Goal: Navigation & Orientation: Find specific page/section

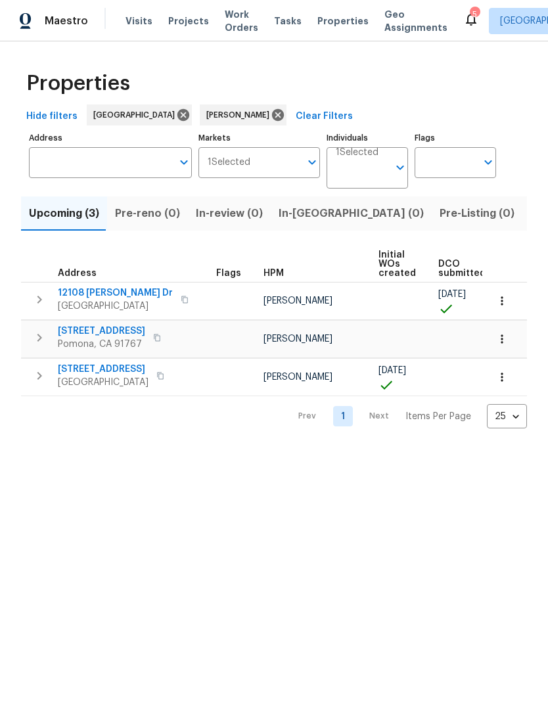
click at [530, 219] on span "Listed (5)" at bounding box center [554, 213] width 49 height 18
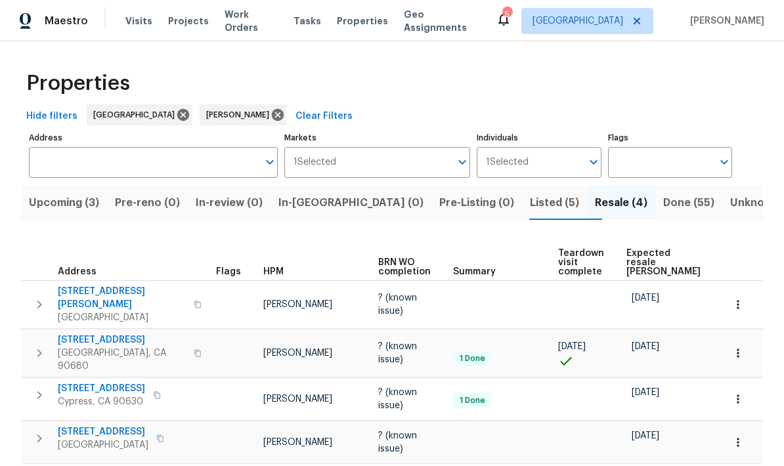
click at [547, 213] on button "Done (55)" at bounding box center [688, 203] width 67 height 34
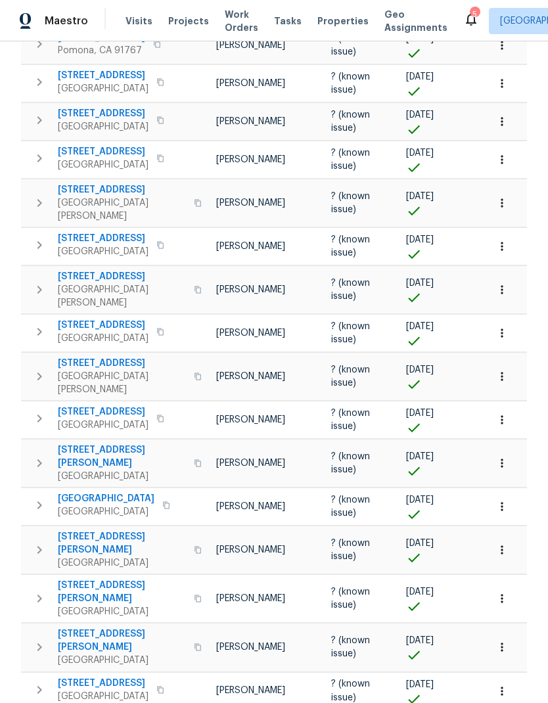
scroll to position [53, 0]
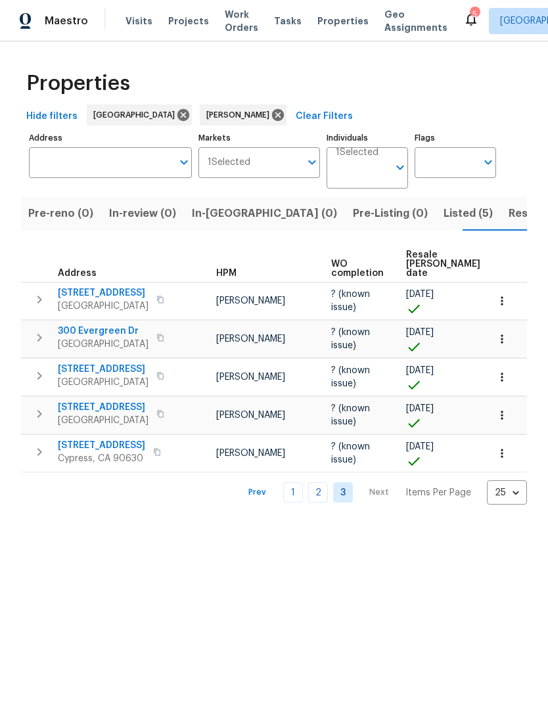
click at [324, 490] on link "2" at bounding box center [318, 492] width 20 height 20
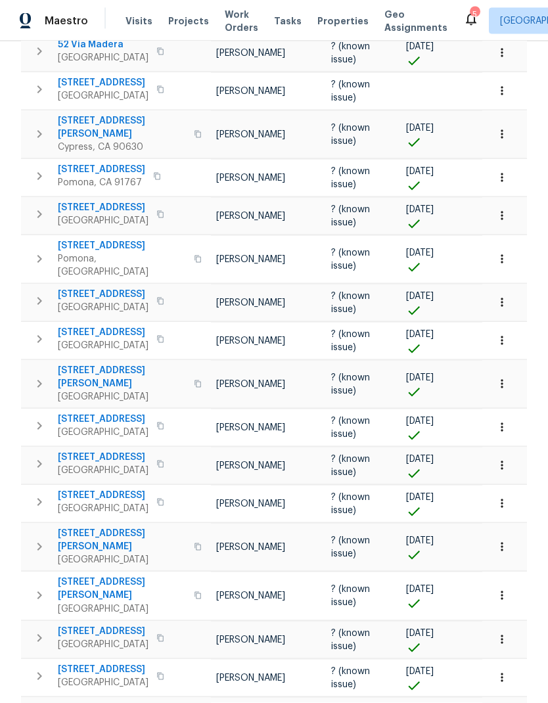
scroll to position [53, 0]
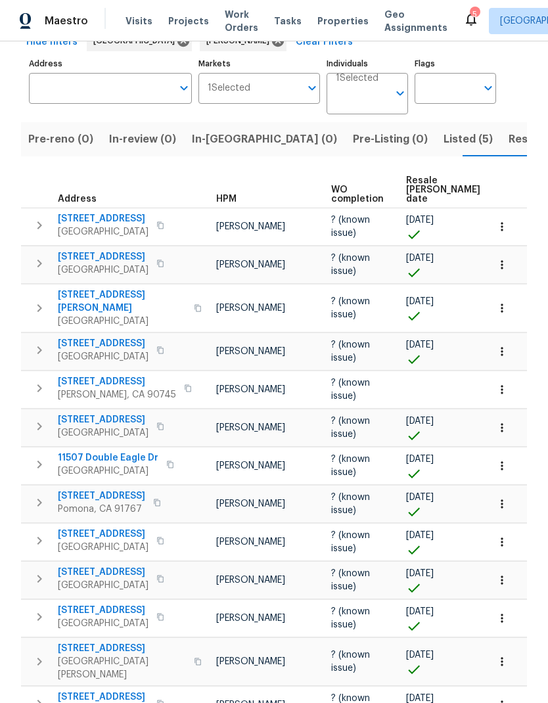
scroll to position [80, 0]
